Goal: Transaction & Acquisition: Obtain resource

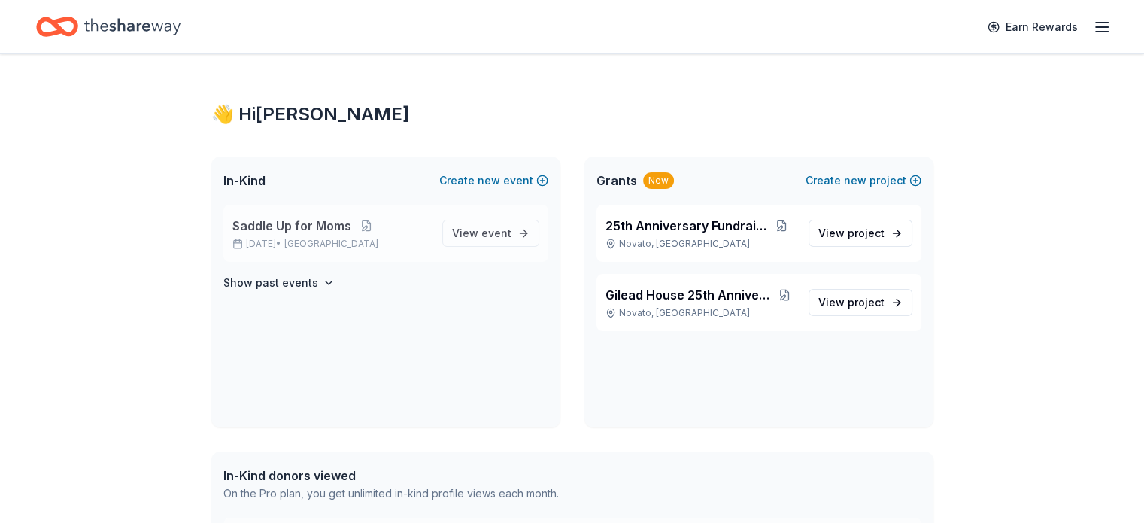
click at [342, 231] on span "Saddle Up for Moms" at bounding box center [291, 226] width 119 height 18
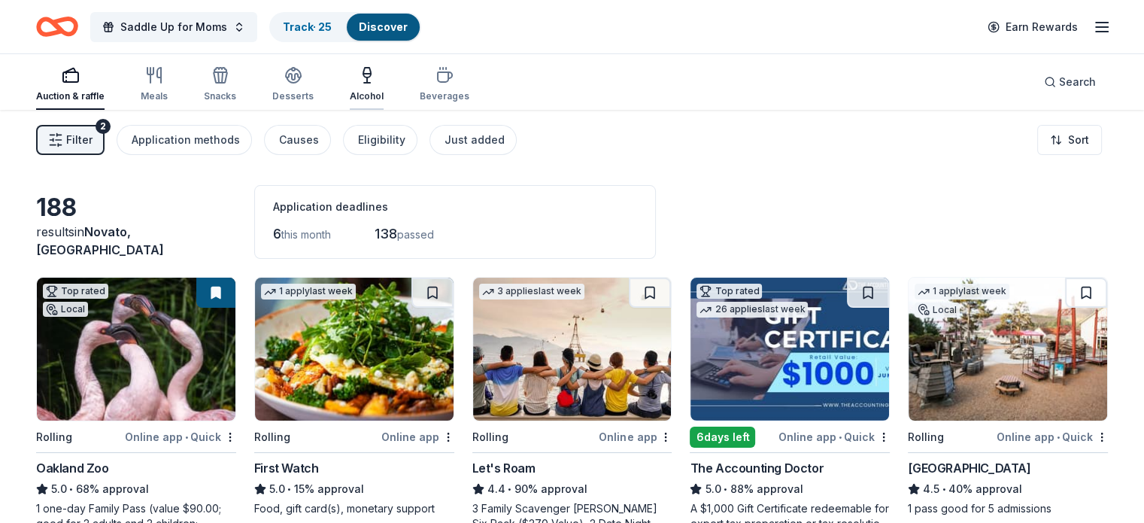
click at [383, 83] on div "Alcohol" at bounding box center [367, 84] width 34 height 36
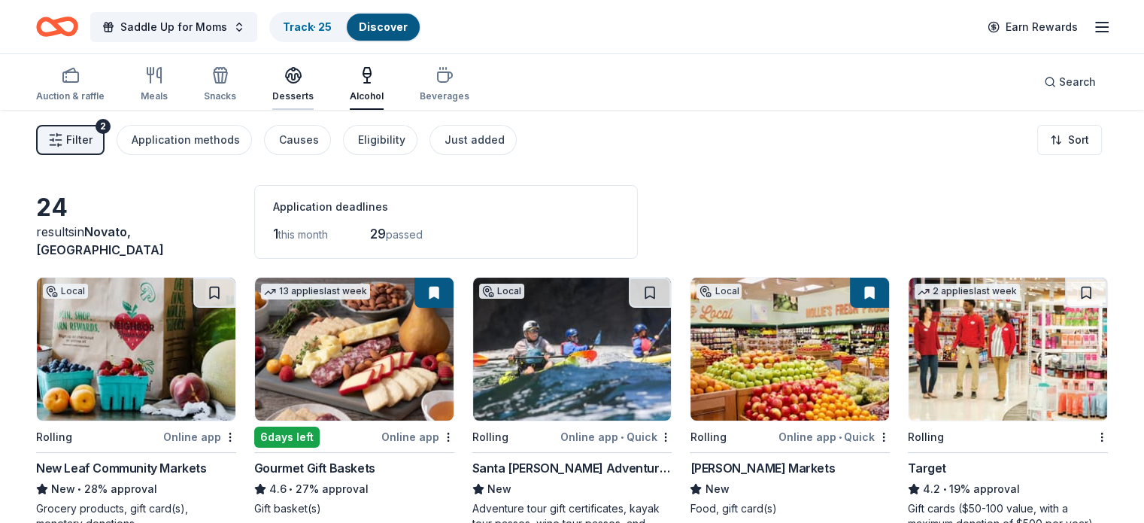
click at [312, 86] on div "Desserts" at bounding box center [292, 84] width 41 height 36
